Goal: Information Seeking & Learning: Learn about a topic

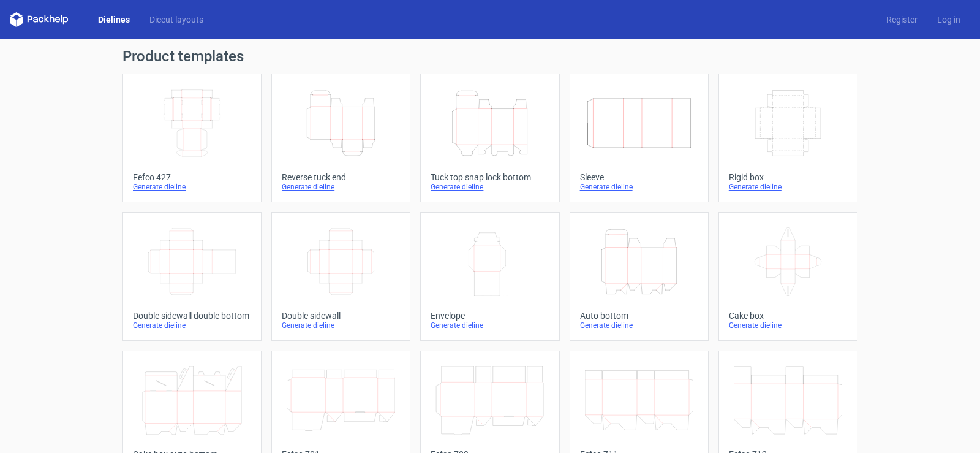
click at [770, 186] on div "Generate dieline" at bounding box center [788, 187] width 118 height 10
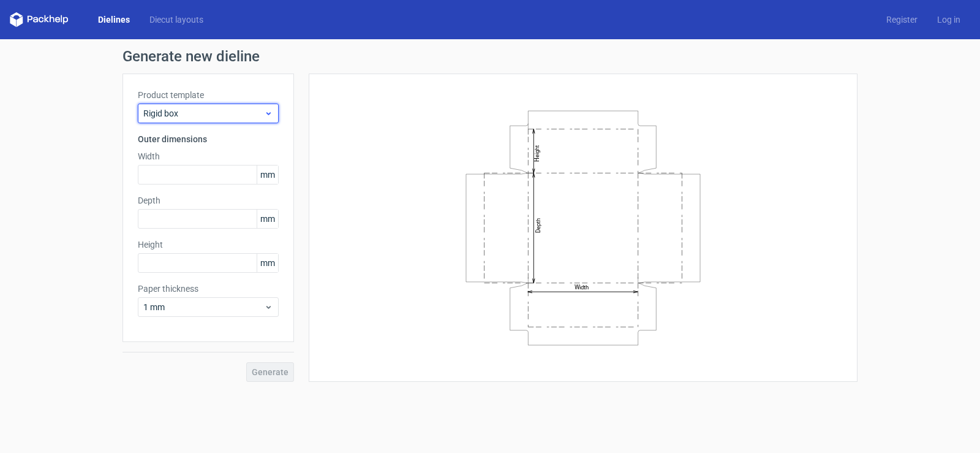
click at [271, 116] on icon at bounding box center [268, 113] width 9 height 10
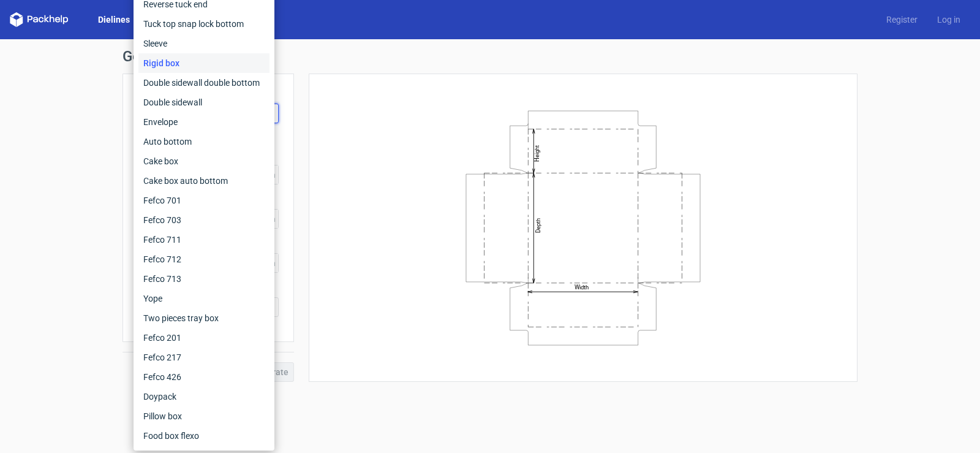
click at [77, 127] on div "Generate new dieline Product template Rigid box Outer dimensions Width mm Depth…" at bounding box center [490, 215] width 980 height 352
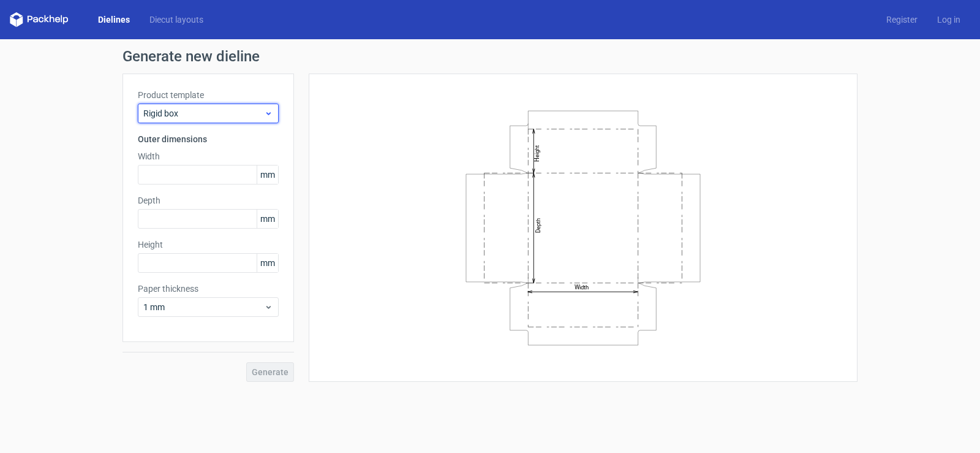
click at [265, 111] on icon at bounding box center [268, 113] width 9 height 10
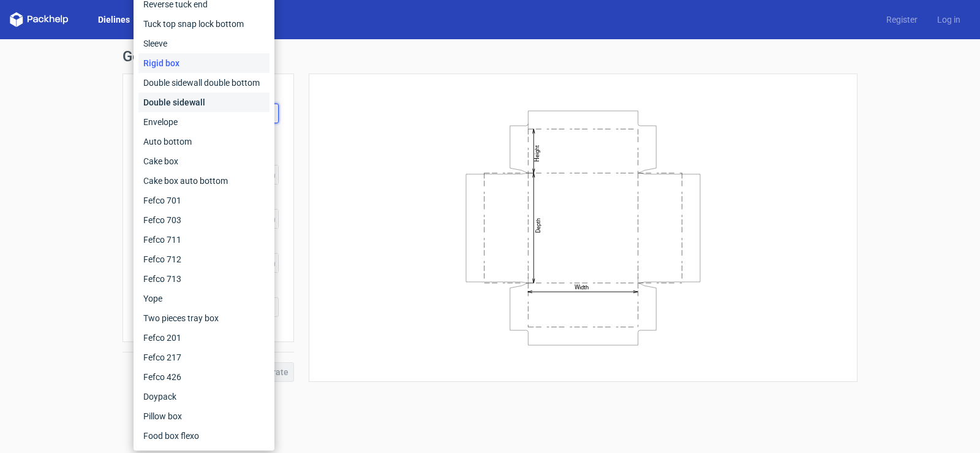
click at [165, 104] on div "Double sidewall" at bounding box center [203, 102] width 131 height 20
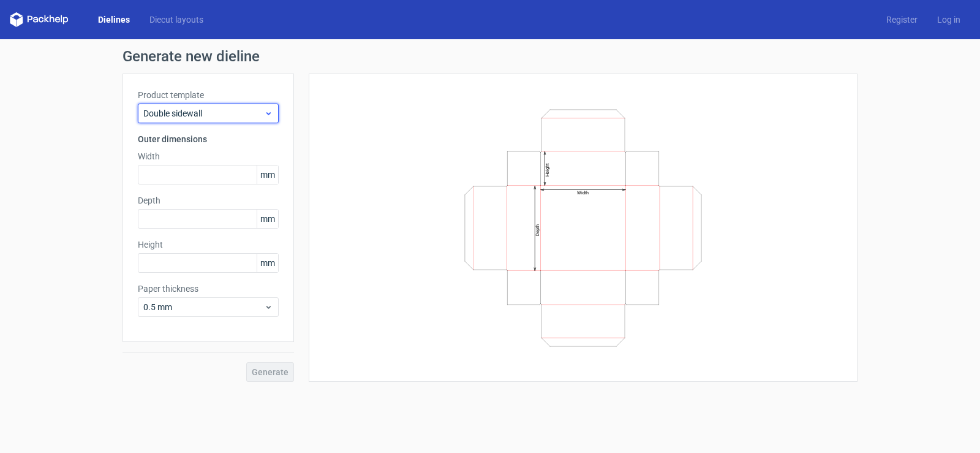
click at [254, 116] on span "Double sidewall" at bounding box center [203, 113] width 121 height 12
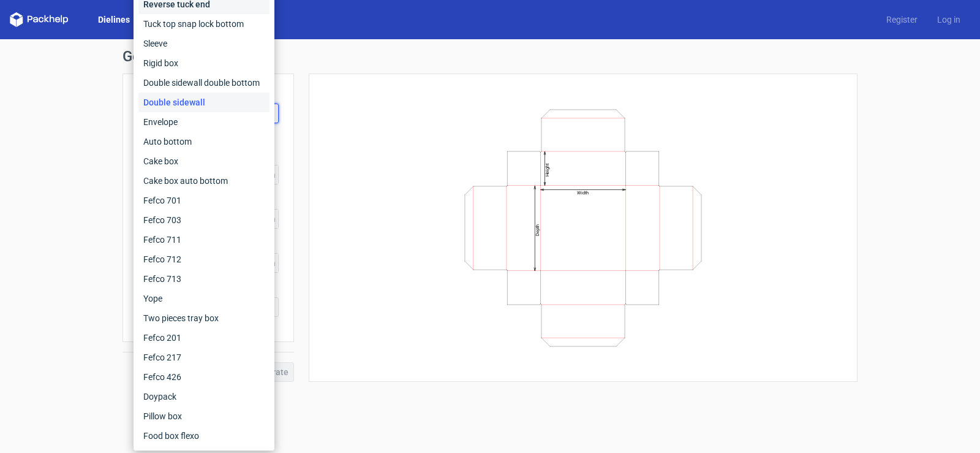
click at [186, 8] on div "Reverse tuck end" at bounding box center [203, 4] width 131 height 20
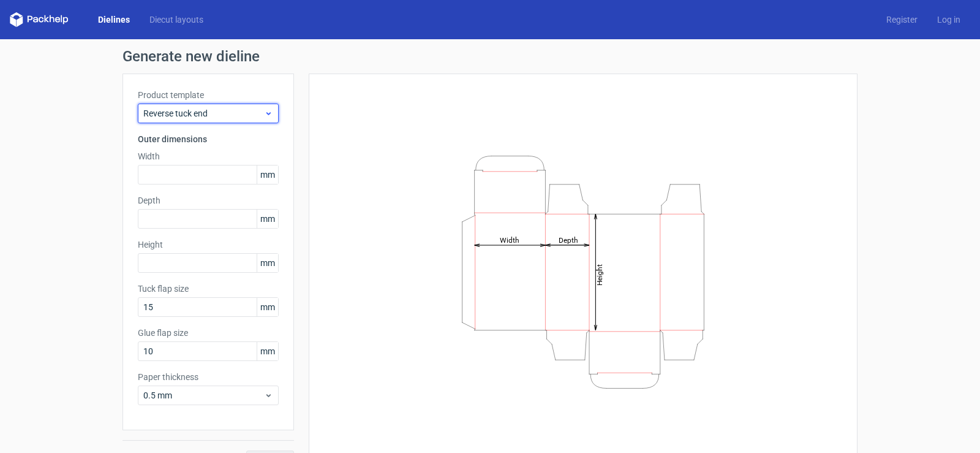
click at [229, 112] on span "Reverse tuck end" at bounding box center [203, 113] width 121 height 12
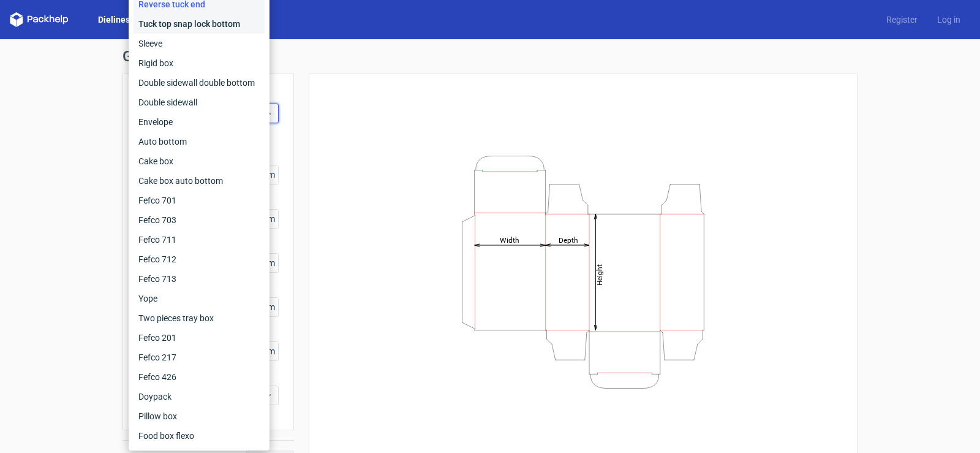
click at [178, 29] on div "Tuck top snap lock bottom" at bounding box center [198, 24] width 131 height 20
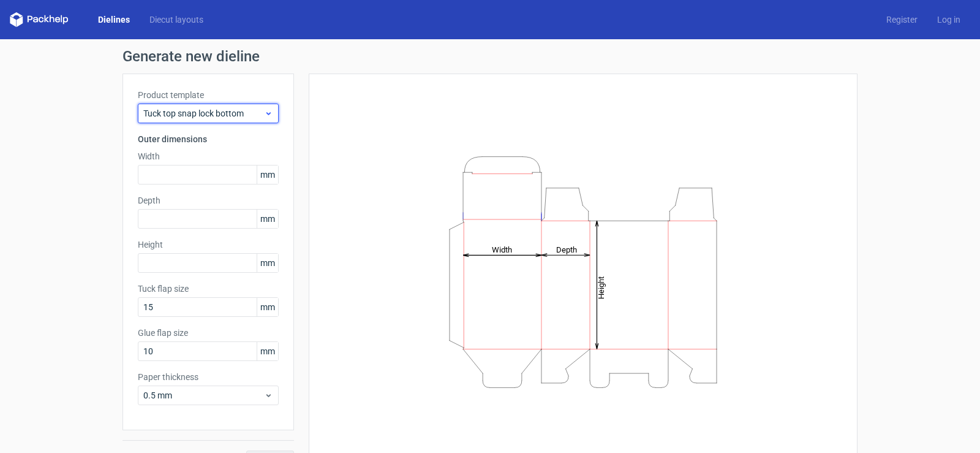
click at [255, 112] on span "Tuck top snap lock bottom" at bounding box center [203, 113] width 121 height 12
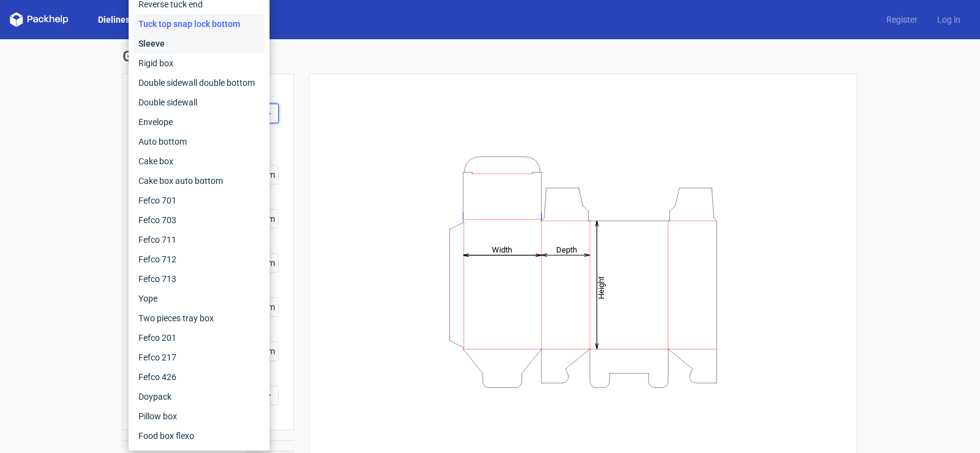
click at [162, 43] on div "Sleeve" at bounding box center [198, 44] width 131 height 20
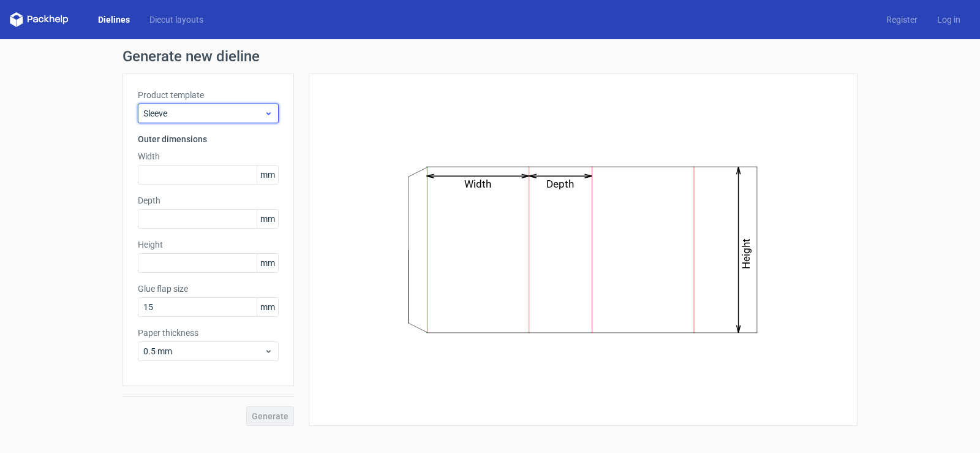
click at [216, 106] on div "Sleeve" at bounding box center [208, 113] width 141 height 20
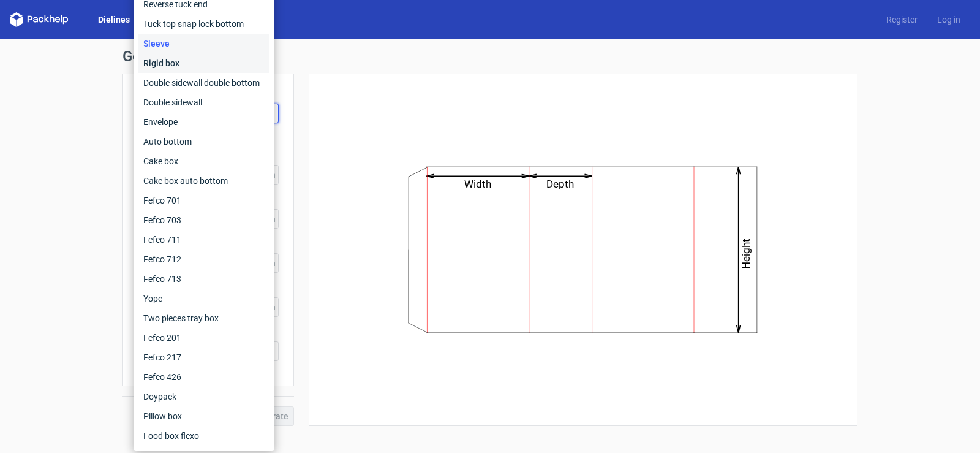
click at [175, 65] on div "Rigid box" at bounding box center [203, 63] width 131 height 20
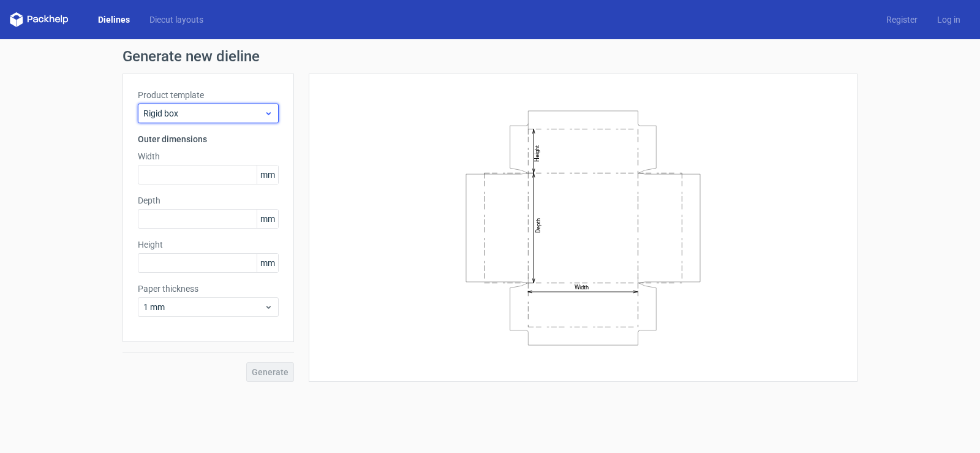
click at [186, 113] on span "Rigid box" at bounding box center [203, 113] width 121 height 12
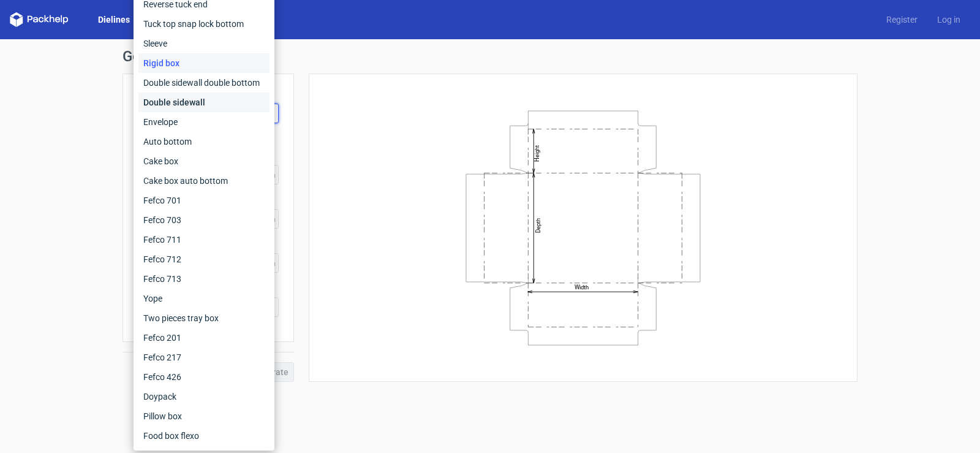
click at [179, 96] on div "Double sidewall" at bounding box center [203, 102] width 131 height 20
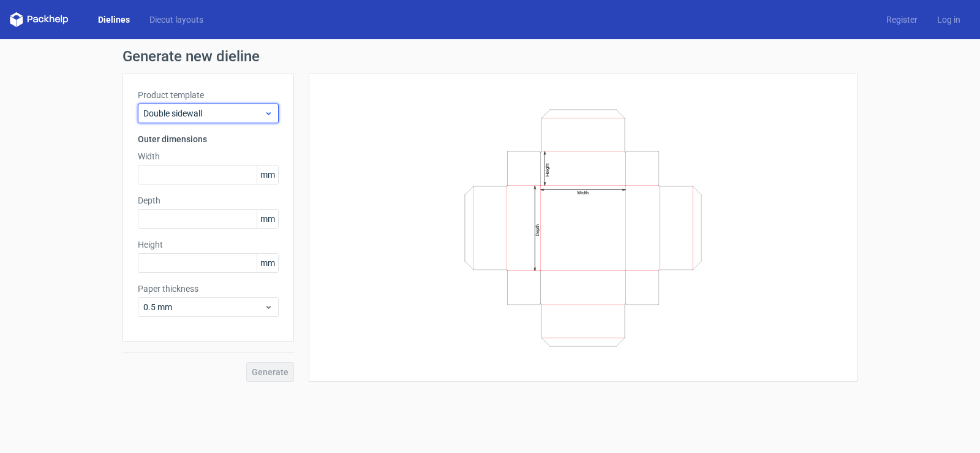
click at [189, 116] on span "Double sidewall" at bounding box center [203, 113] width 121 height 12
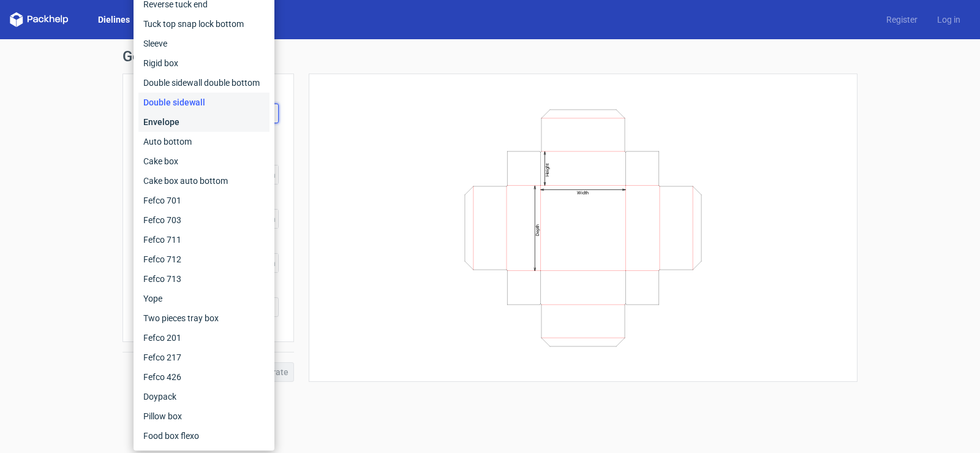
click at [170, 123] on div "Envelope" at bounding box center [203, 122] width 131 height 20
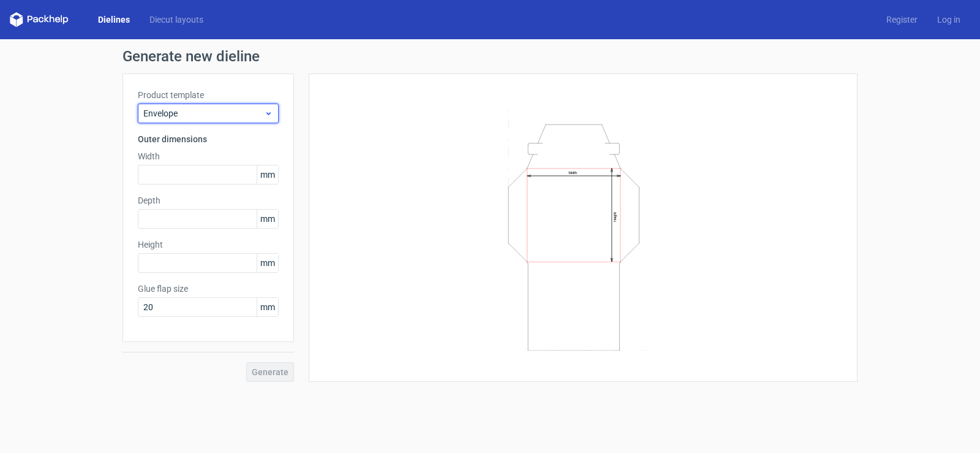
click at [192, 118] on span "Envelope" at bounding box center [203, 113] width 121 height 12
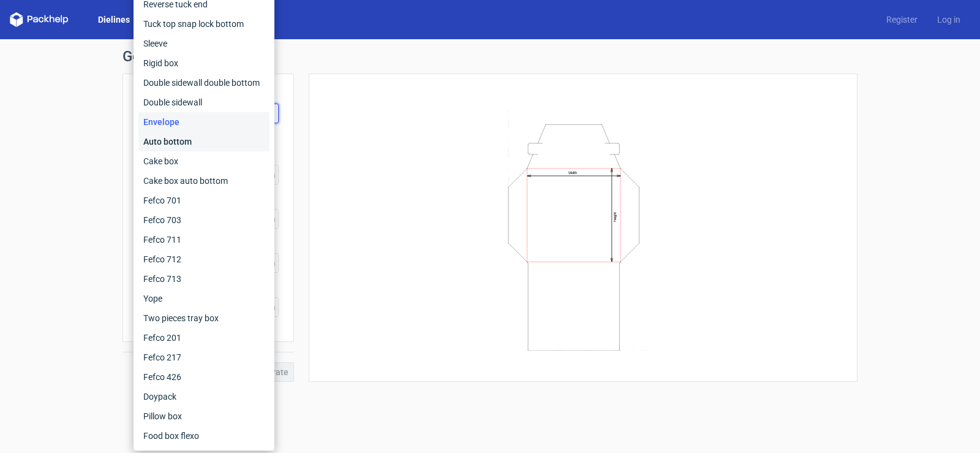
click at [176, 135] on div "Auto bottom" at bounding box center [203, 142] width 131 height 20
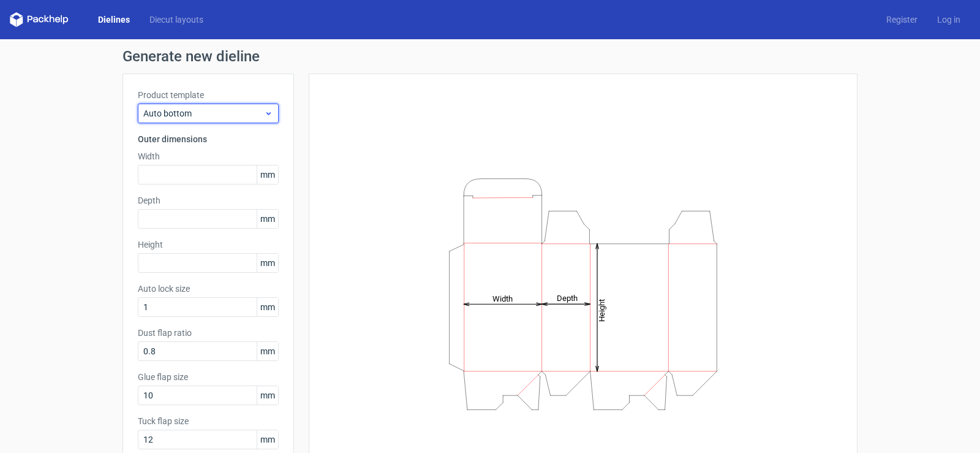
click at [182, 120] on div "Auto bottom" at bounding box center [208, 113] width 141 height 20
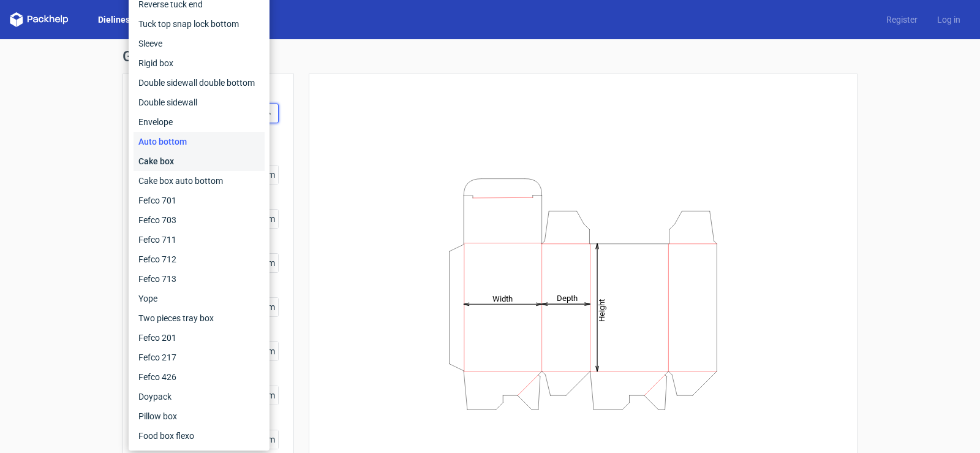
click at [171, 157] on div "Cake box" at bounding box center [198, 161] width 131 height 20
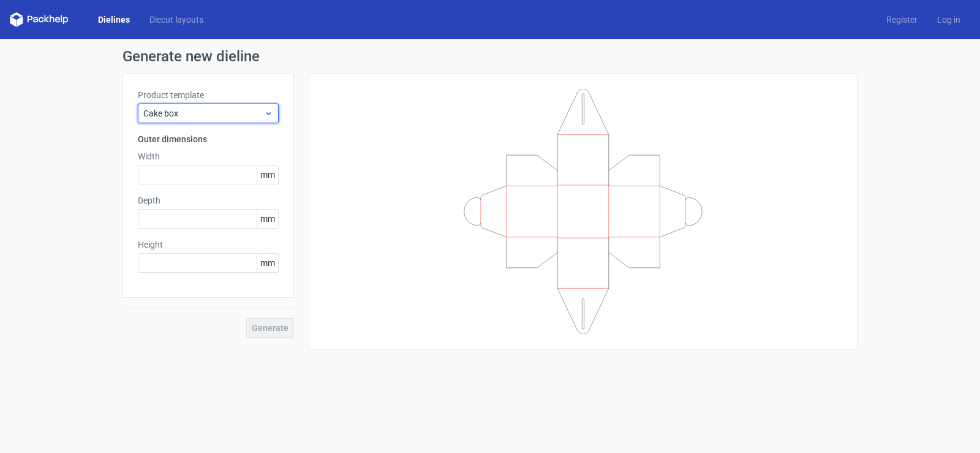
click at [181, 116] on span "Cake box" at bounding box center [203, 113] width 121 height 12
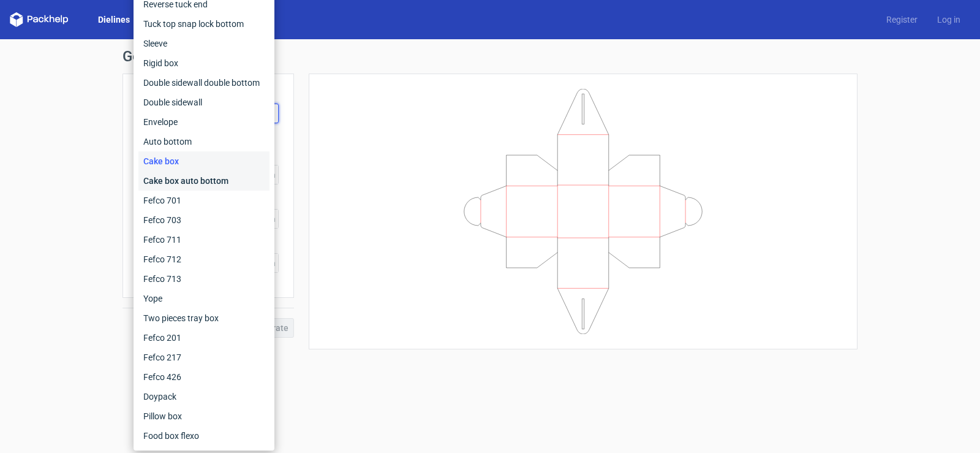
click at [186, 180] on div "Cake box auto bottom" at bounding box center [203, 181] width 131 height 20
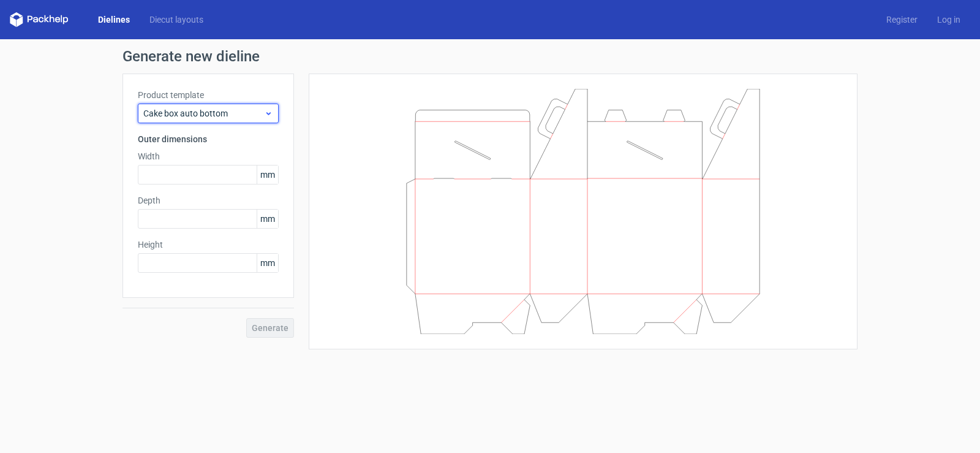
click at [192, 116] on span "Cake box auto bottom" at bounding box center [203, 113] width 121 height 12
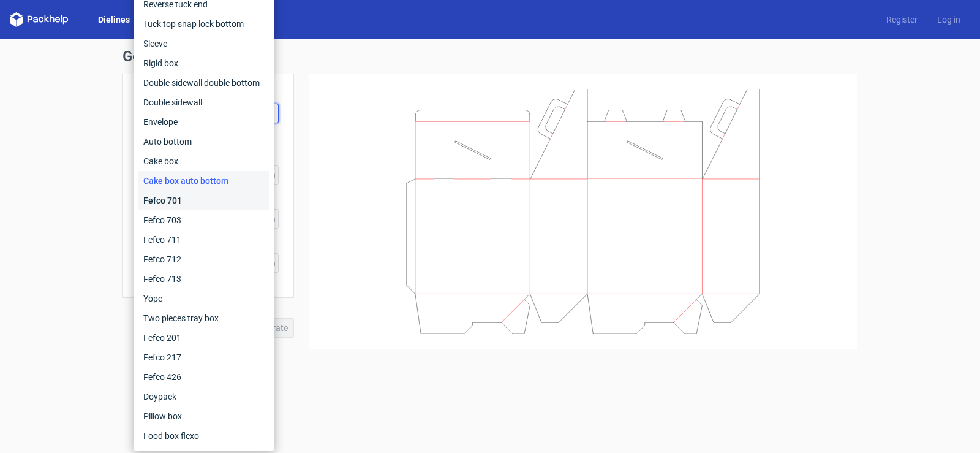
click at [171, 195] on div "Fefco 701" at bounding box center [203, 200] width 131 height 20
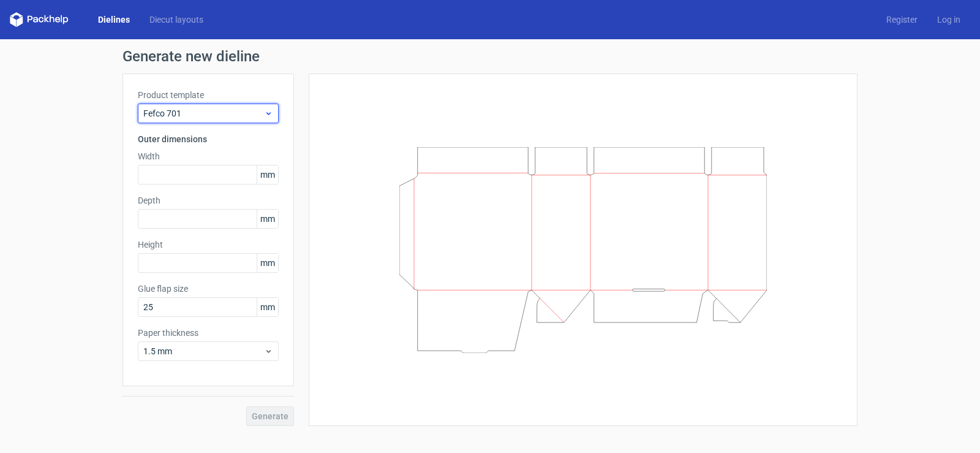
click at [182, 122] on div "Fefco 701" at bounding box center [208, 113] width 141 height 20
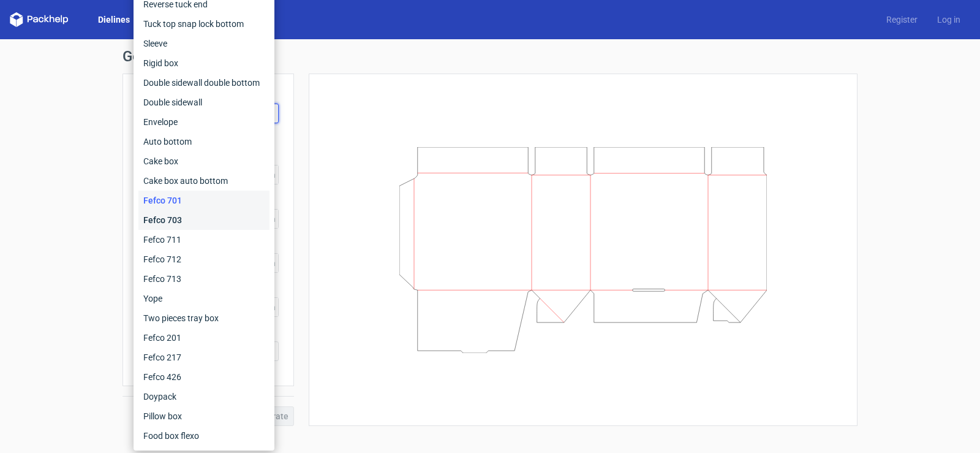
click at [170, 226] on div "Fefco 703" at bounding box center [203, 220] width 131 height 20
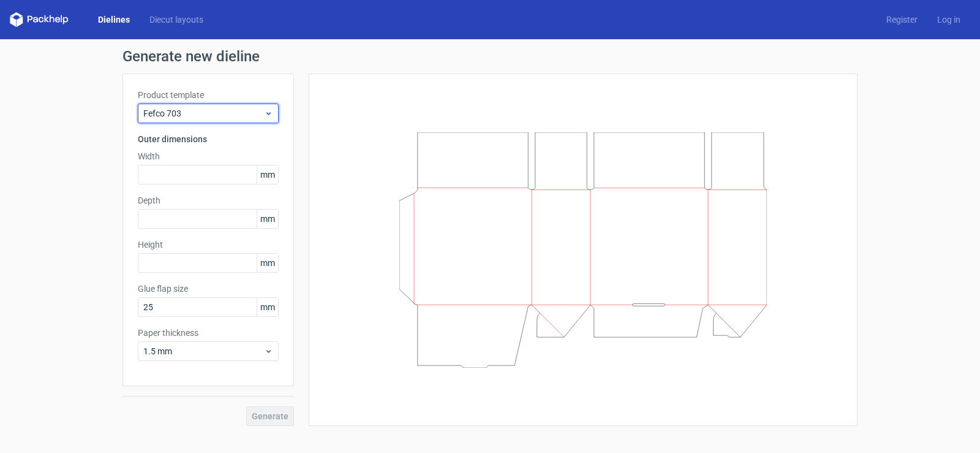
click at [176, 115] on span "Fefco 703" at bounding box center [203, 113] width 121 height 12
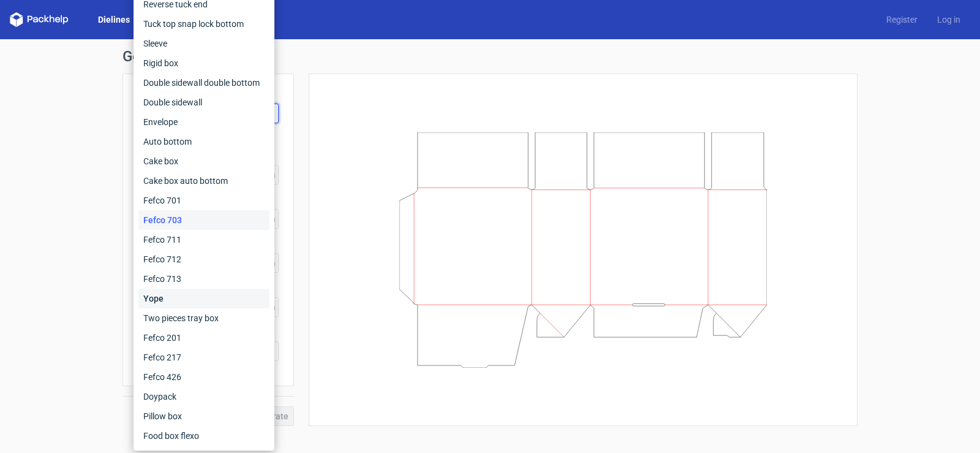
click at [163, 291] on div "Yope" at bounding box center [203, 298] width 131 height 20
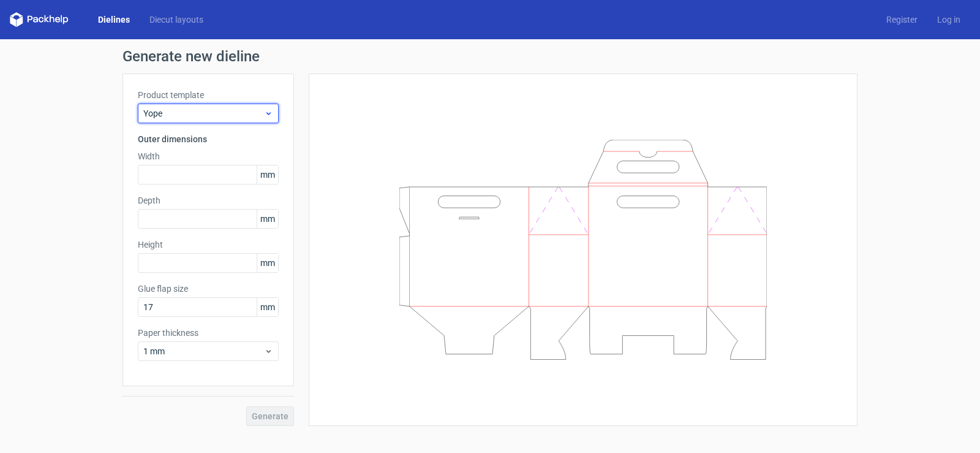
click at [213, 116] on span "Yope" at bounding box center [203, 113] width 121 height 12
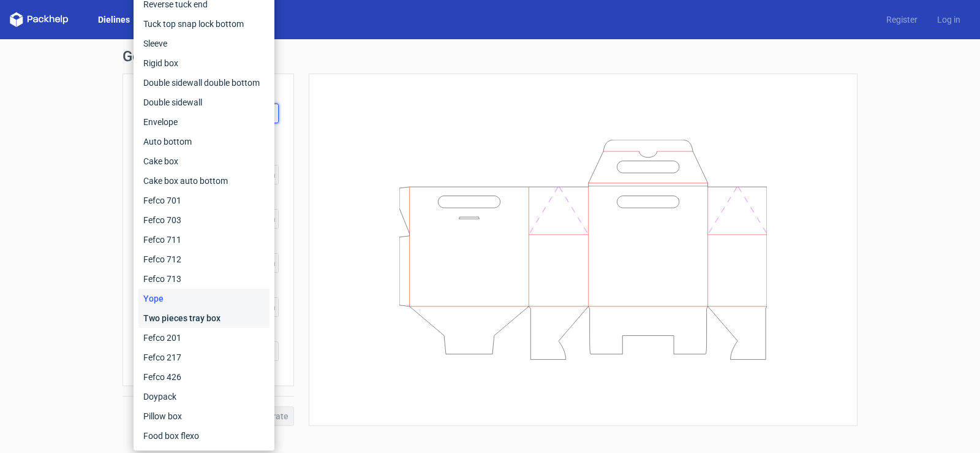
click at [176, 321] on div "Two pieces tray box" at bounding box center [203, 318] width 131 height 20
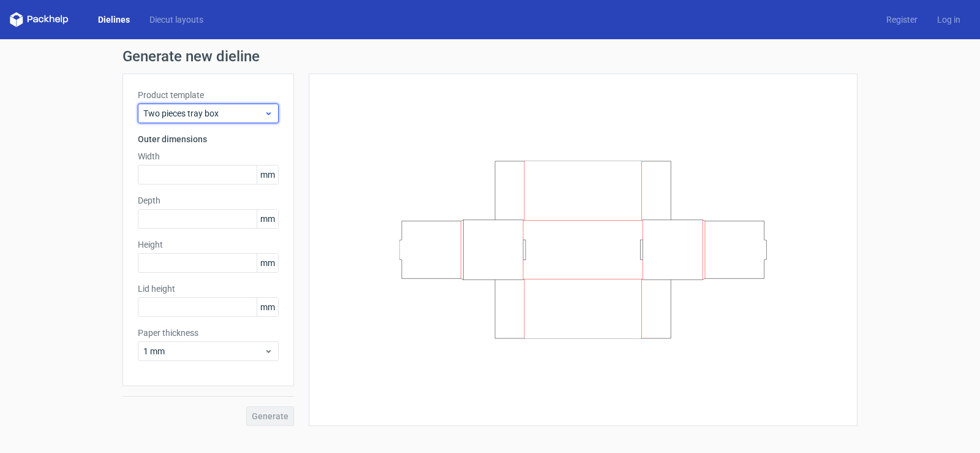
click at [198, 117] on span "Two pieces tray box" at bounding box center [203, 113] width 121 height 12
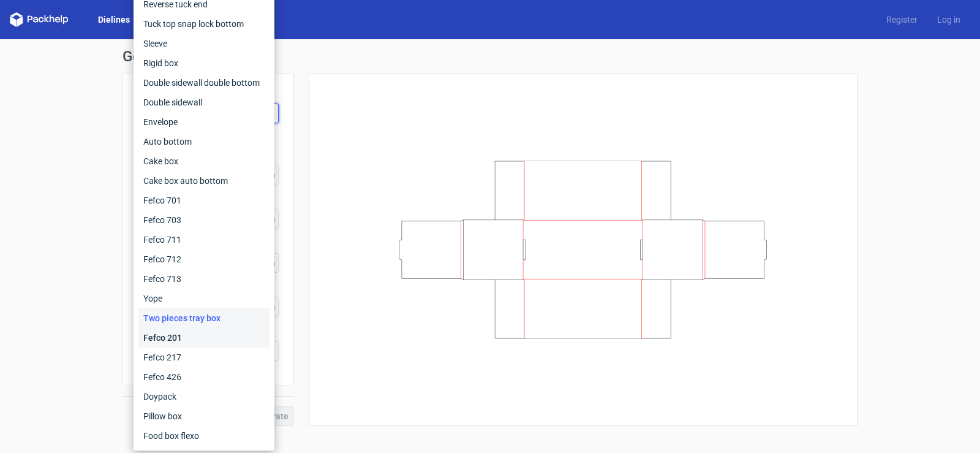
click at [160, 331] on div "Fefco 201" at bounding box center [203, 338] width 131 height 20
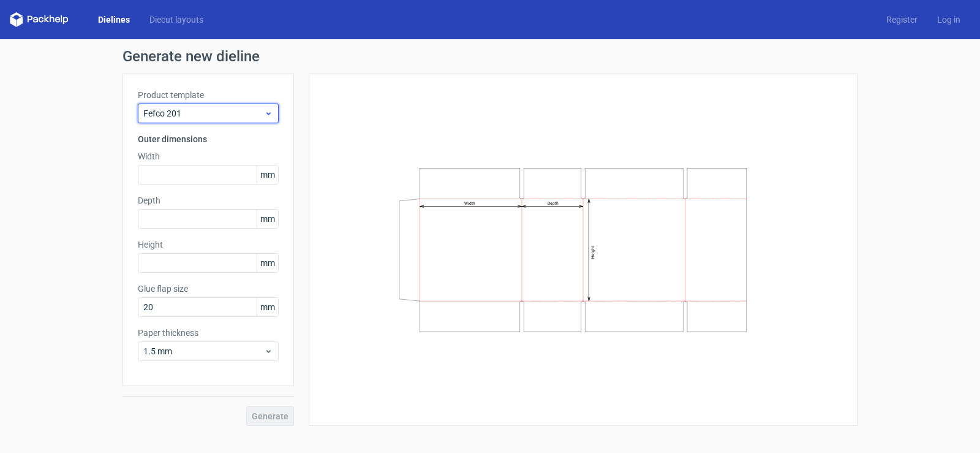
click at [197, 113] on span "Fefco 201" at bounding box center [203, 113] width 121 height 12
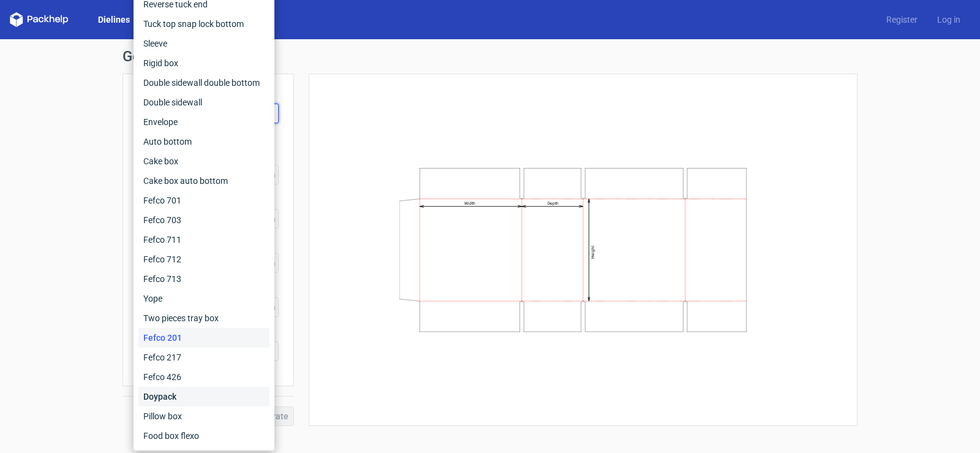
click at [170, 393] on div "Doypack" at bounding box center [203, 396] width 131 height 20
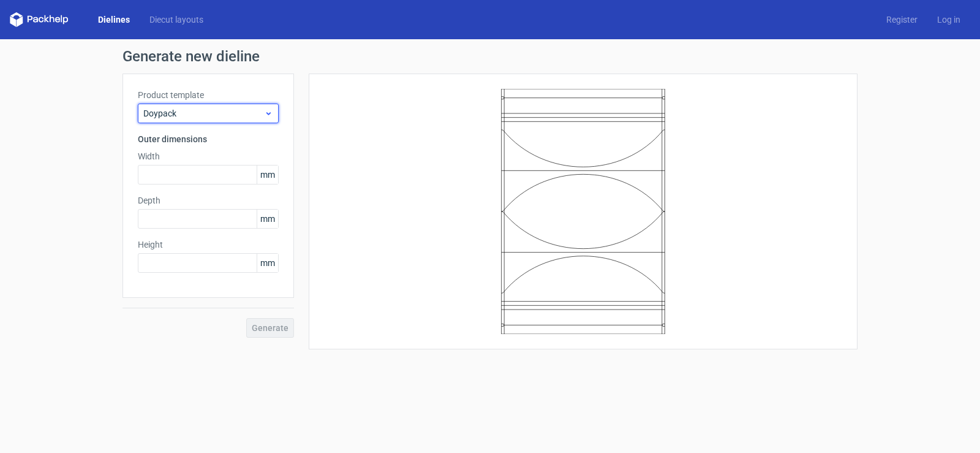
click at [187, 113] on span "Doypack" at bounding box center [203, 113] width 121 height 12
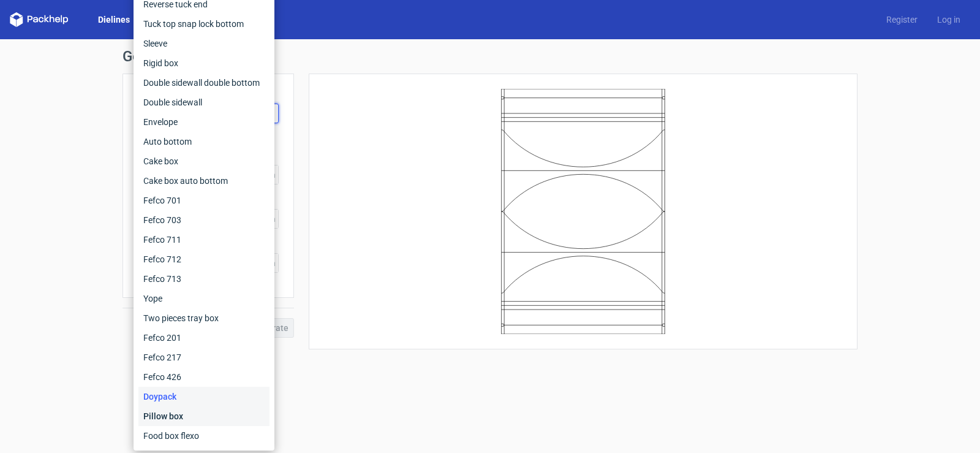
click at [157, 412] on div "Pillow box" at bounding box center [203, 416] width 131 height 20
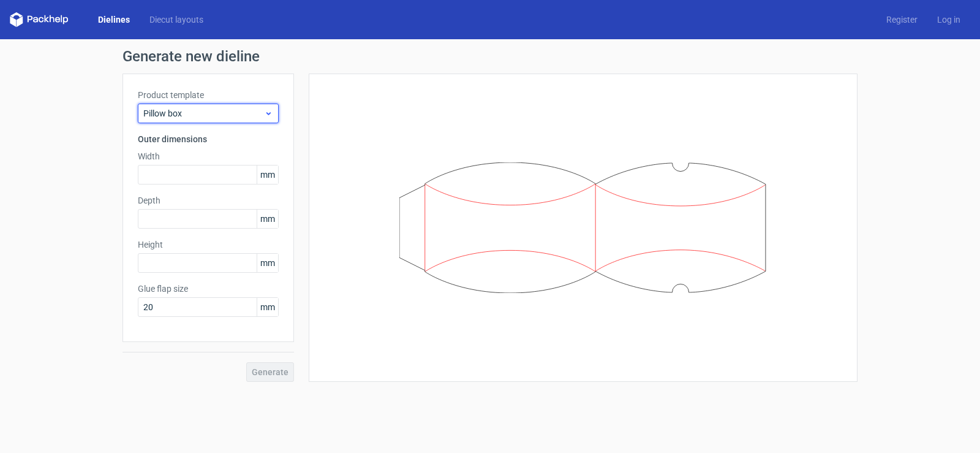
click at [215, 111] on span "Pillow box" at bounding box center [203, 113] width 121 height 12
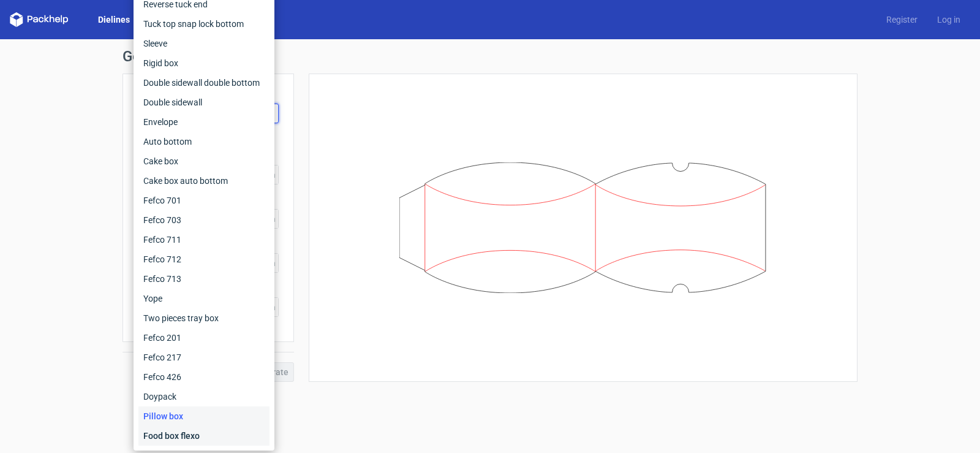
click at [178, 432] on div "Food box flexo" at bounding box center [203, 436] width 131 height 20
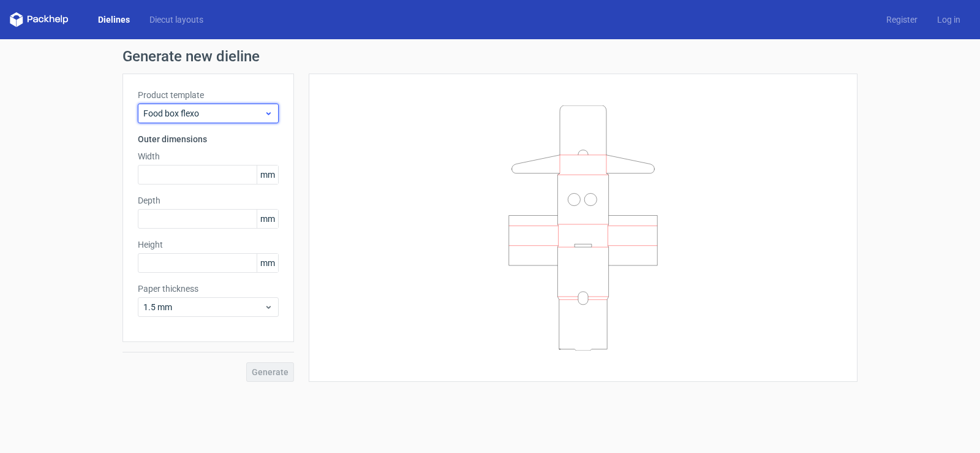
click at [201, 111] on span "Food box flexo" at bounding box center [203, 113] width 121 height 12
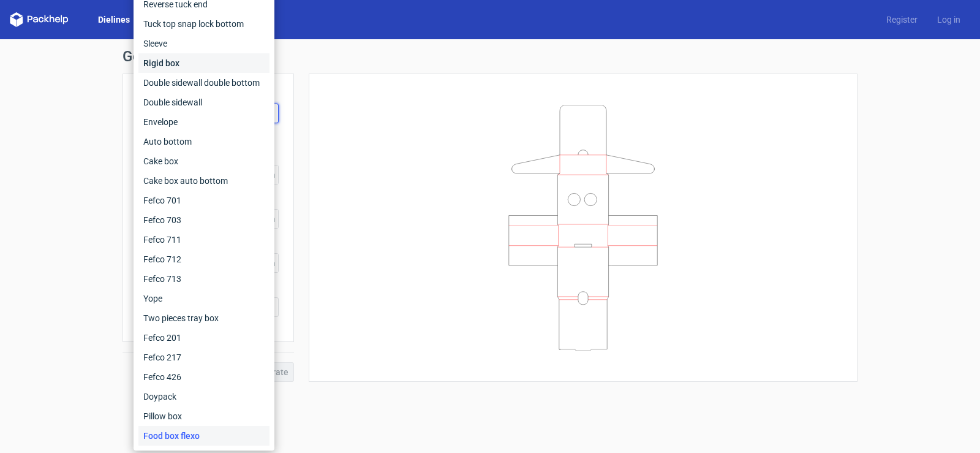
click at [173, 62] on div "Rigid box" at bounding box center [203, 63] width 131 height 20
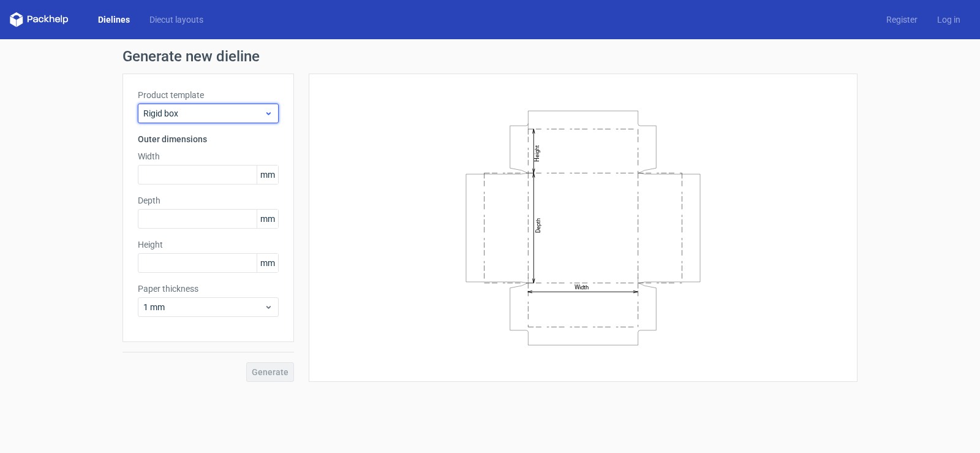
click at [171, 111] on span "Rigid box" at bounding box center [203, 113] width 121 height 12
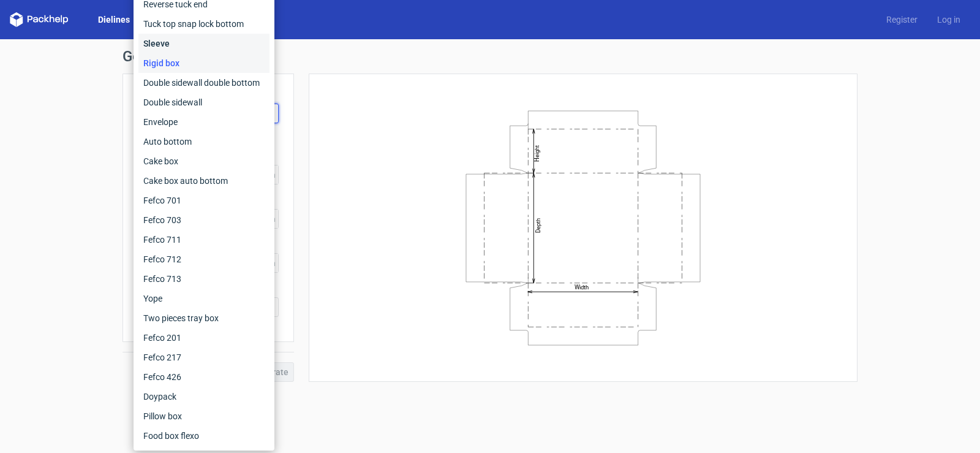
click at [163, 46] on div "Sleeve" at bounding box center [203, 44] width 131 height 20
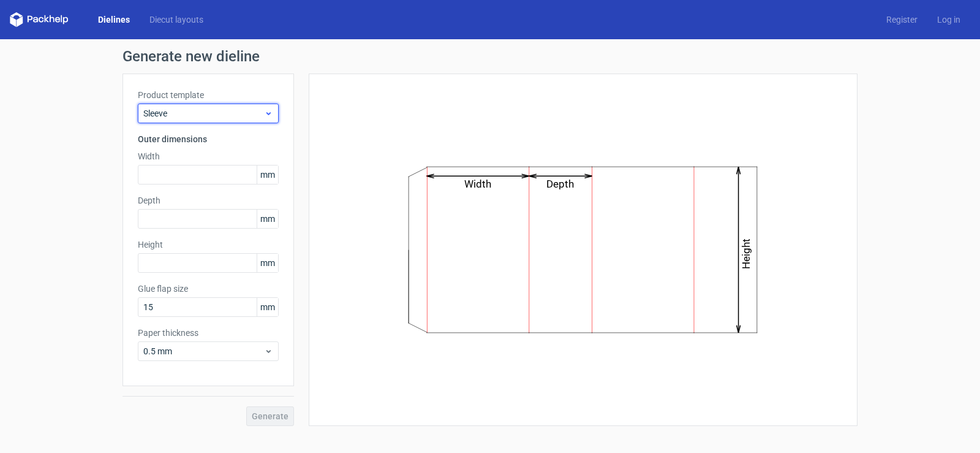
click at [164, 112] on span "Sleeve" at bounding box center [203, 113] width 121 height 12
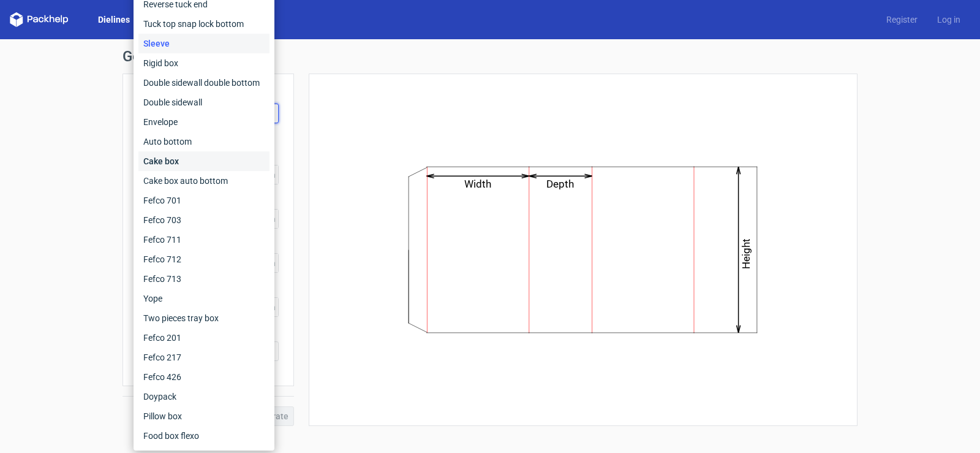
click at [163, 160] on div "Cake box" at bounding box center [203, 161] width 131 height 20
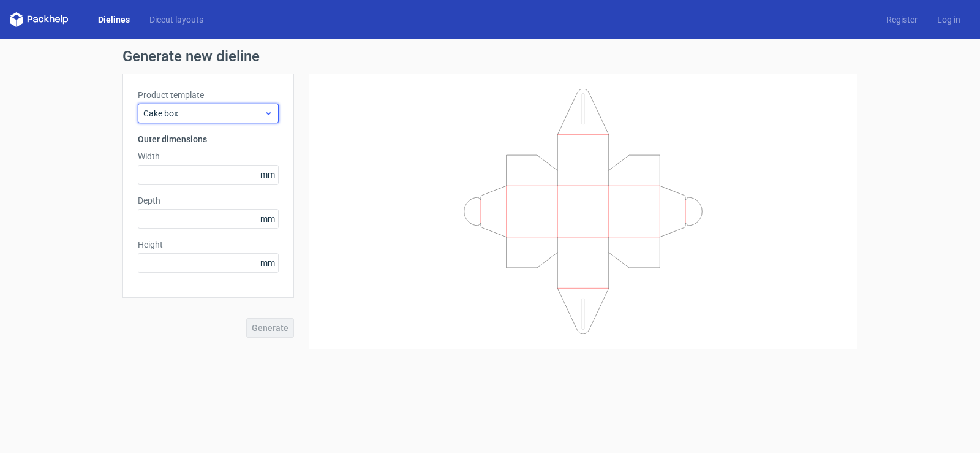
click at [171, 119] on span "Cake box" at bounding box center [203, 113] width 121 height 12
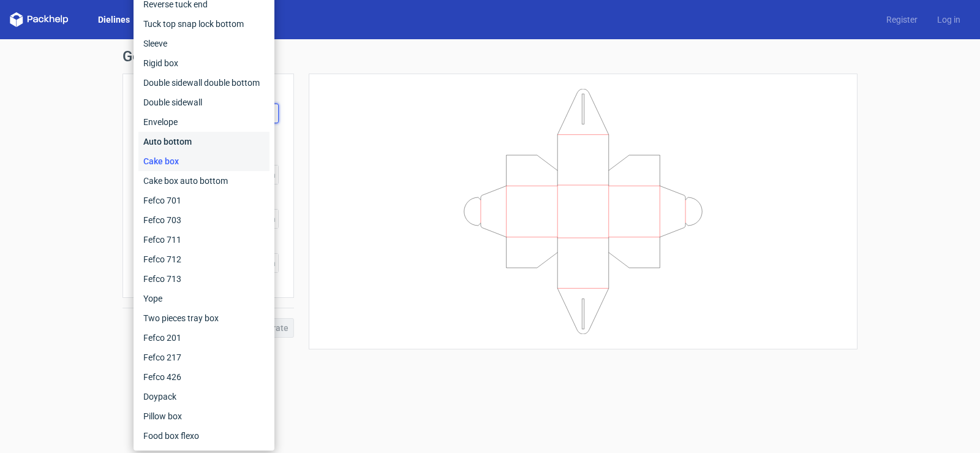
click at [175, 138] on div "Auto bottom" at bounding box center [203, 142] width 131 height 20
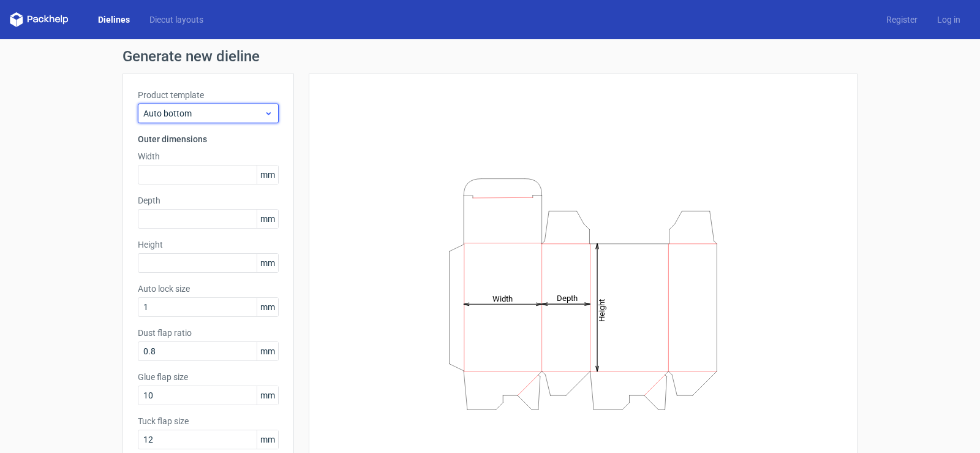
click at [183, 115] on span "Auto bottom" at bounding box center [203, 113] width 121 height 12
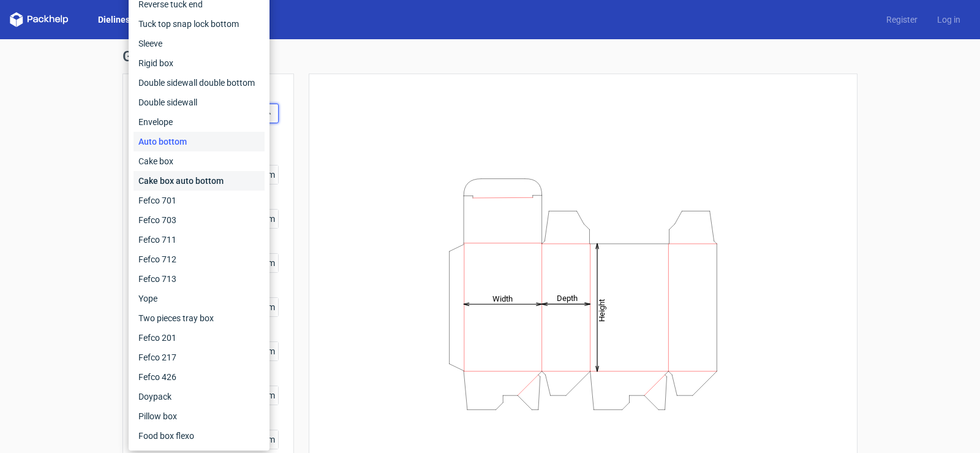
click at [186, 181] on div "Cake box auto bottom" at bounding box center [198, 181] width 131 height 20
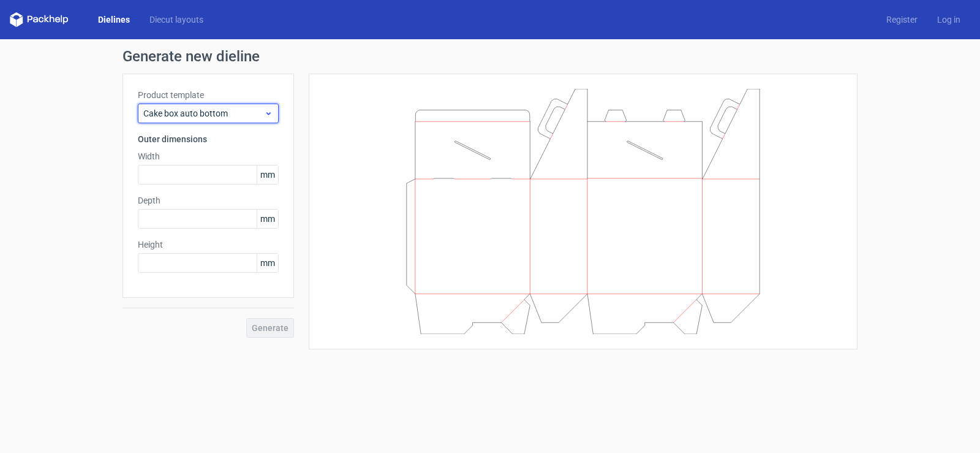
click at [205, 120] on div "Cake box auto bottom" at bounding box center [208, 113] width 141 height 20
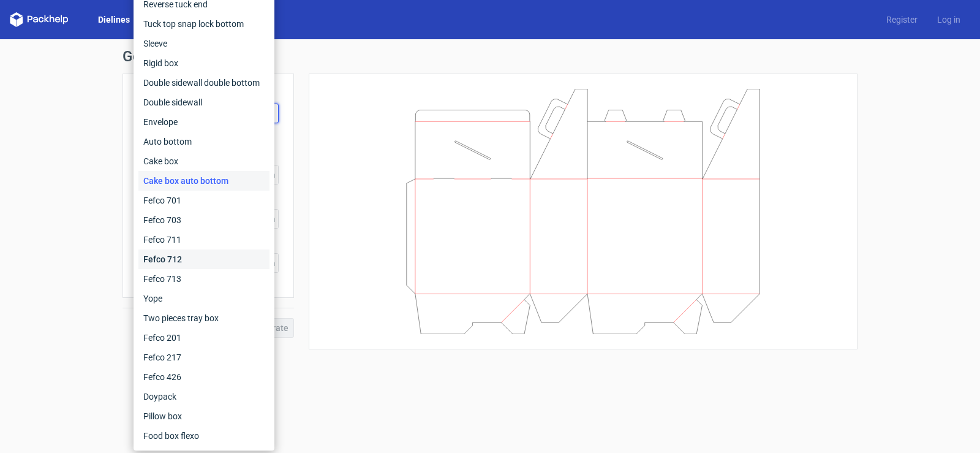
click at [176, 254] on div "Fefco 712" at bounding box center [203, 259] width 131 height 20
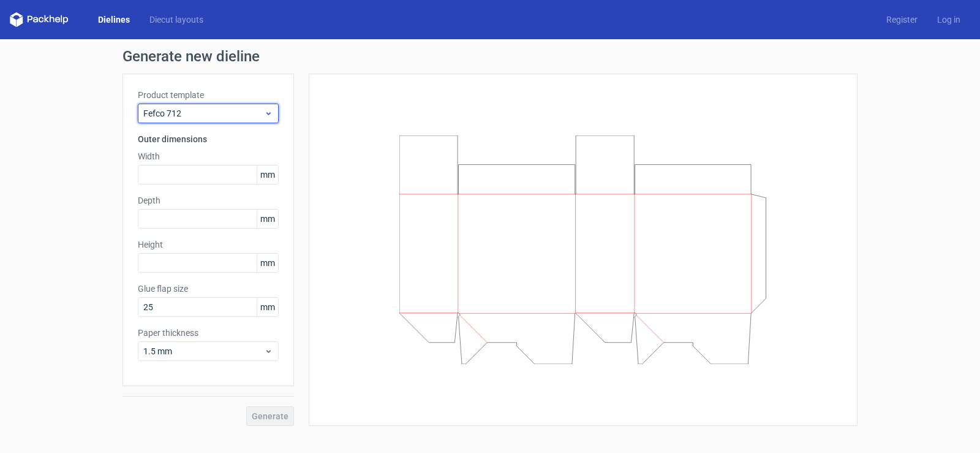
click at [209, 120] on div "Fefco 712" at bounding box center [208, 113] width 141 height 20
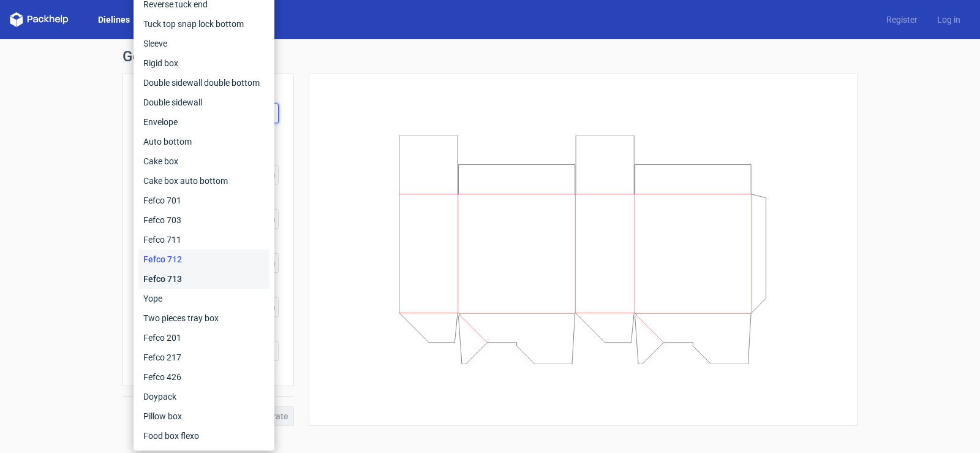
click at [176, 276] on div "Fefco 713" at bounding box center [203, 279] width 131 height 20
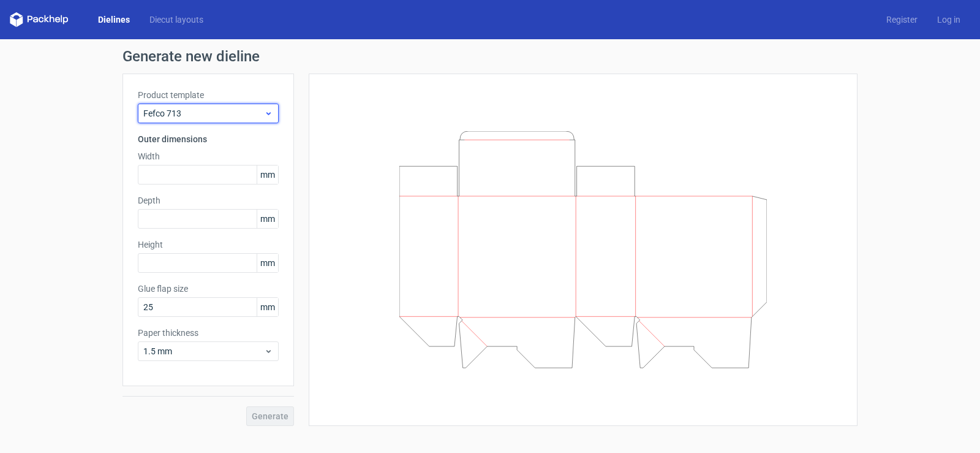
click at [202, 110] on span "Fefco 713" at bounding box center [203, 113] width 121 height 12
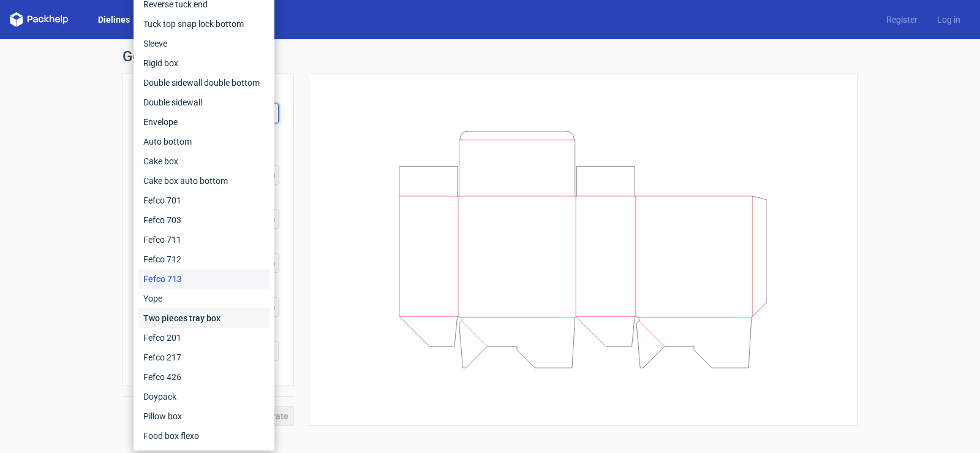
click at [171, 320] on div "Two pieces tray box" at bounding box center [203, 318] width 131 height 20
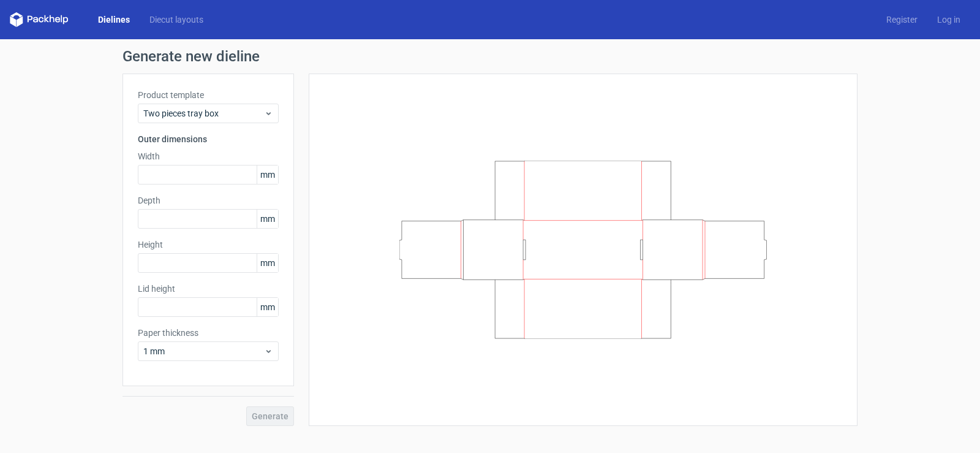
click at [186, 28] on div "Dielines Diecut layouts Register Log in" at bounding box center [490, 19] width 980 height 39
